Goal: Transaction & Acquisition: Obtain resource

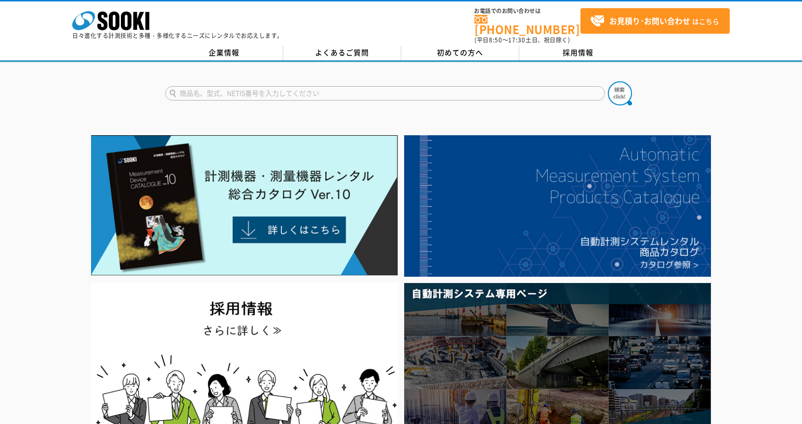
click at [428, 91] on input "text" at bounding box center [385, 93] width 440 height 14
type input "テクノテスター"
click at [623, 91] on img at bounding box center [620, 93] width 24 height 24
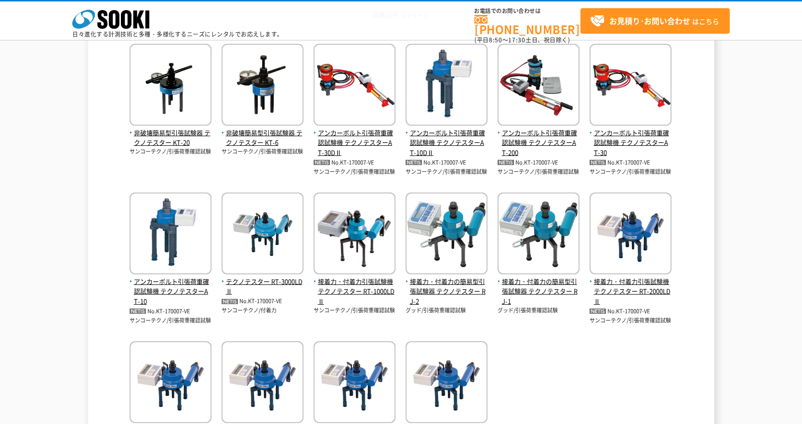
scroll to position [193, 0]
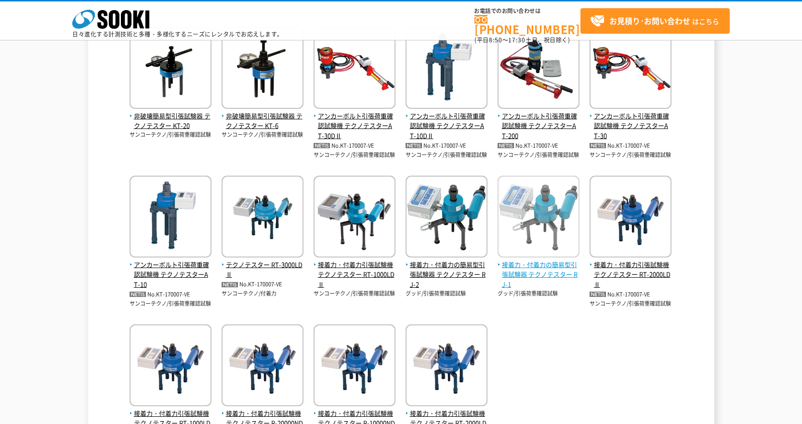
click at [520, 271] on span "接着力・付着力の簡易型引張試験器 テクノテスター RJ-1" at bounding box center [538, 275] width 82 height 30
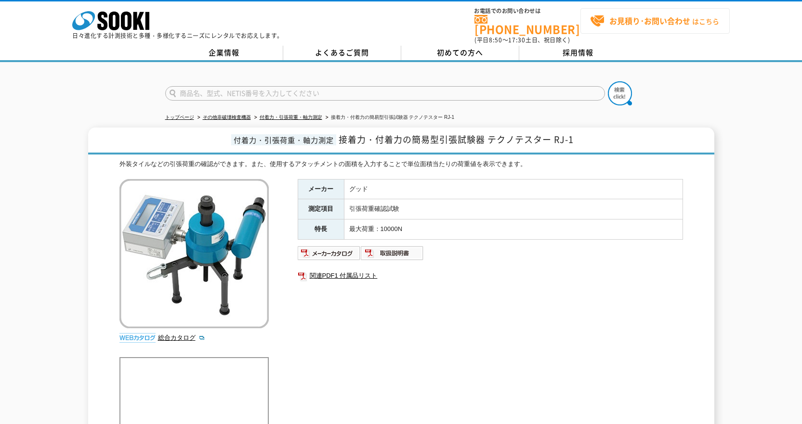
click at [633, 20] on strong "お見積り･お問い合わせ" at bounding box center [649, 21] width 81 height 12
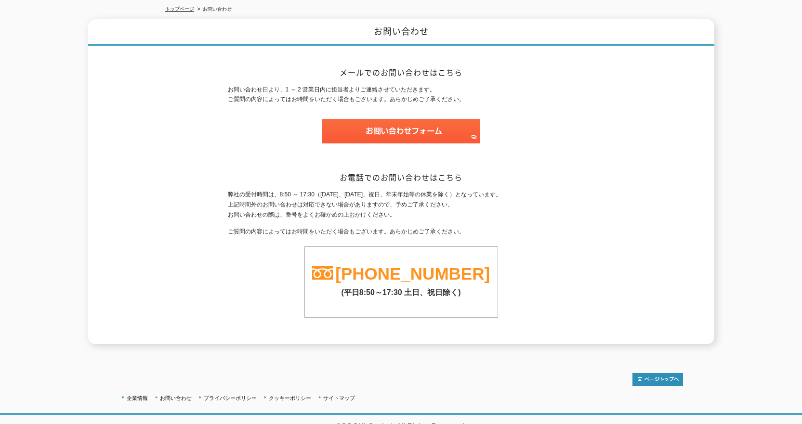
scroll to position [111, 0]
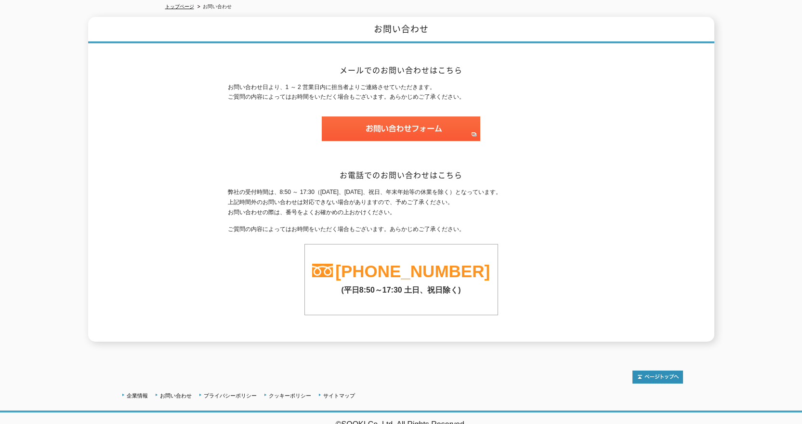
click at [598, 188] on div "お問い合わせ メールでのお問い合わせはこちら お問い合わせ日より、1 ～ 2 営業日内に担当者よりご連絡させていただきます。 ご質問の内容によってはお時間をい…" at bounding box center [401, 179] width 626 height 325
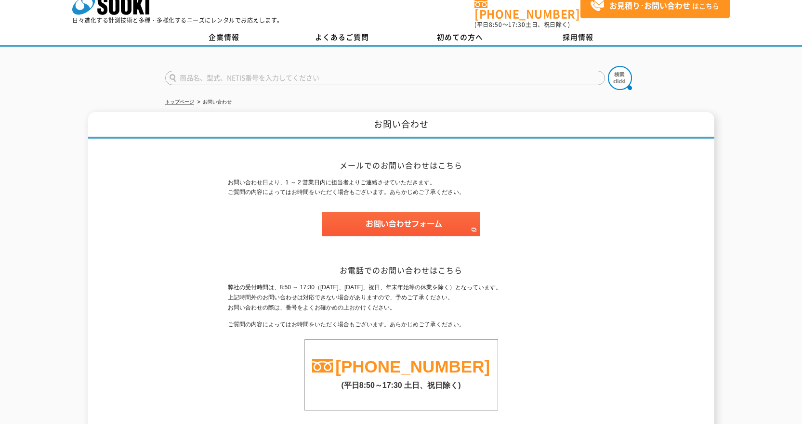
scroll to position [0, 0]
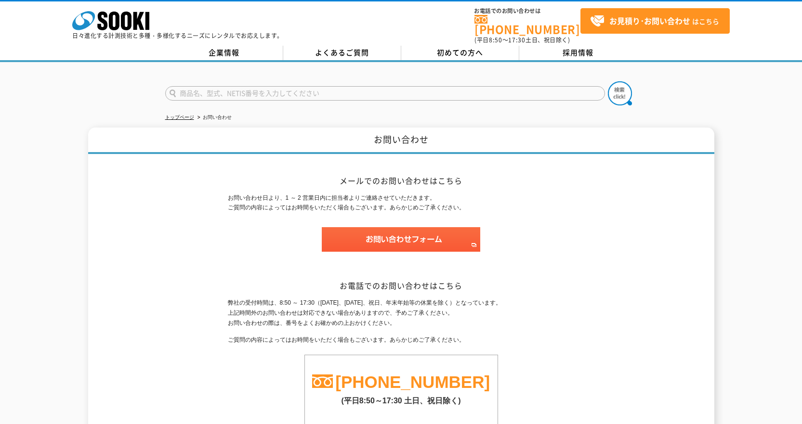
click at [423, 101] on form at bounding box center [401, 94] width 472 height 27
